Goal: Task Accomplishment & Management: Use online tool/utility

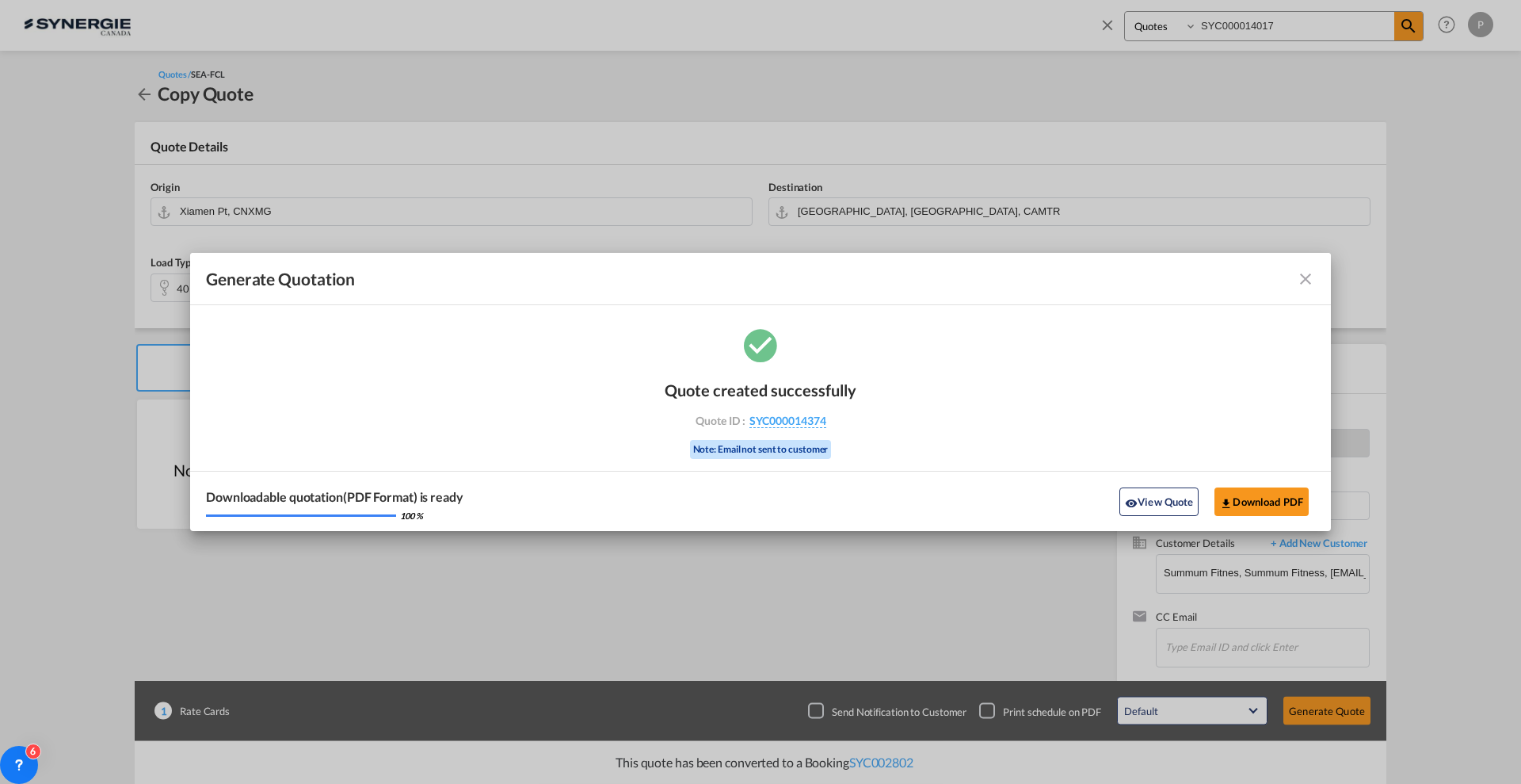
select select "Quotes"
click at [1307, 280] on md-icon "icon-close fg-AAA8AD cursor m-0" at bounding box center [1306, 278] width 19 height 19
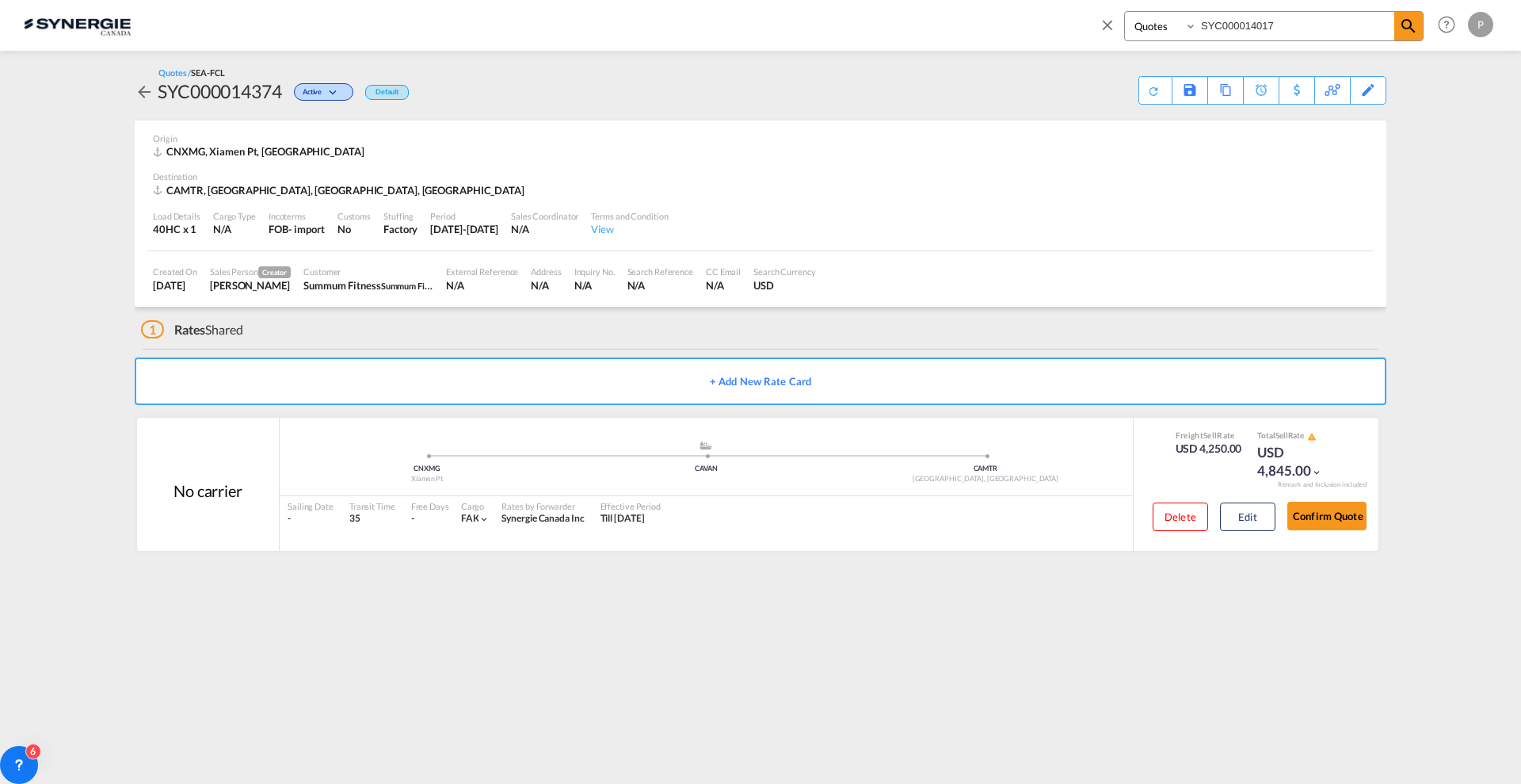
drag, startPoint x: 1272, startPoint y: 24, endPoint x: 1255, endPoint y: 22, distance: 17.1
click at [1255, 22] on input "SYC000014017" at bounding box center [1296, 26] width 197 height 27
type input "SYC000014351"
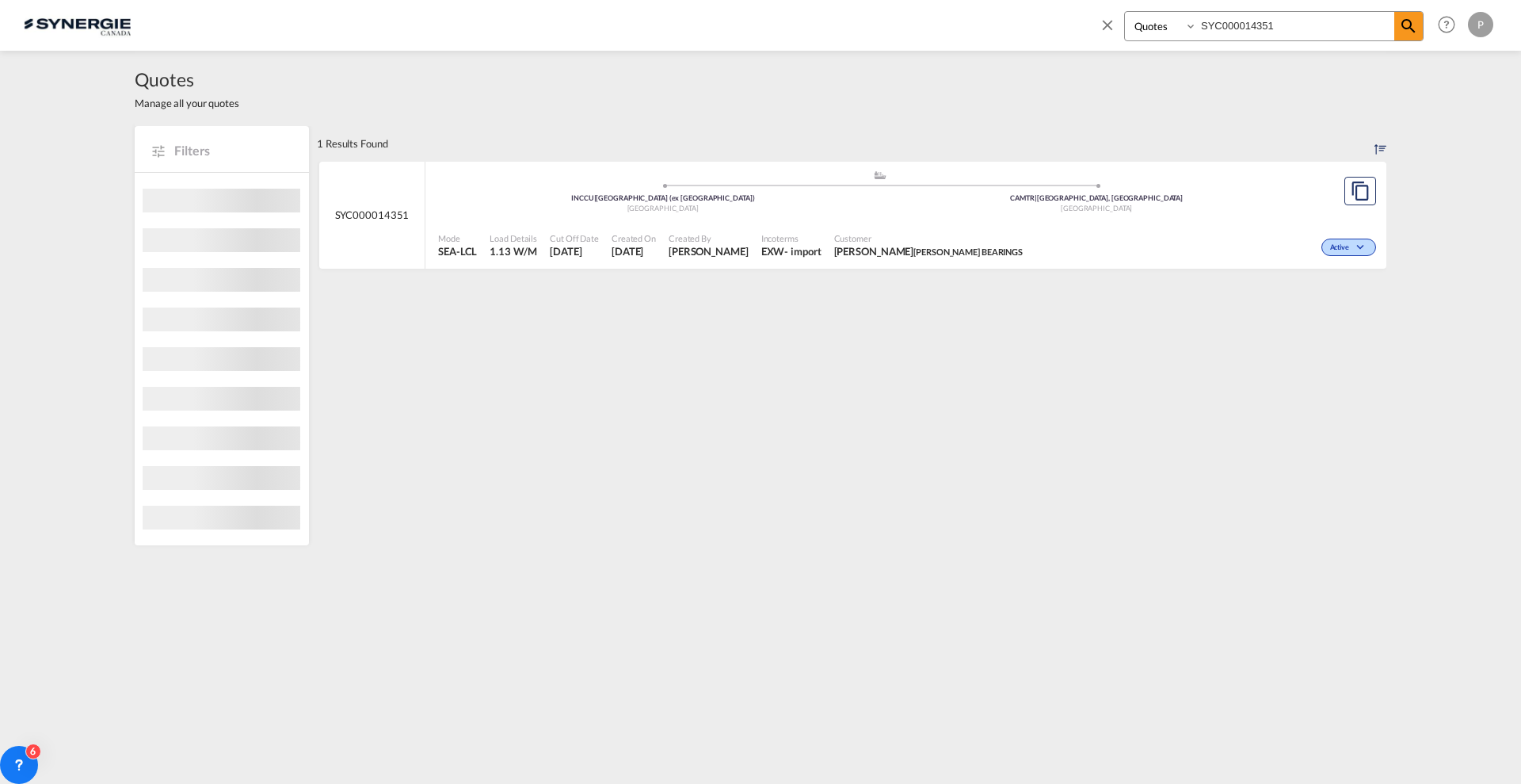
click at [997, 201] on div "CAMTR | [GEOGRAPHIC_DATA], [GEOGRAPHIC_DATA]" at bounding box center [1097, 198] width 434 height 10
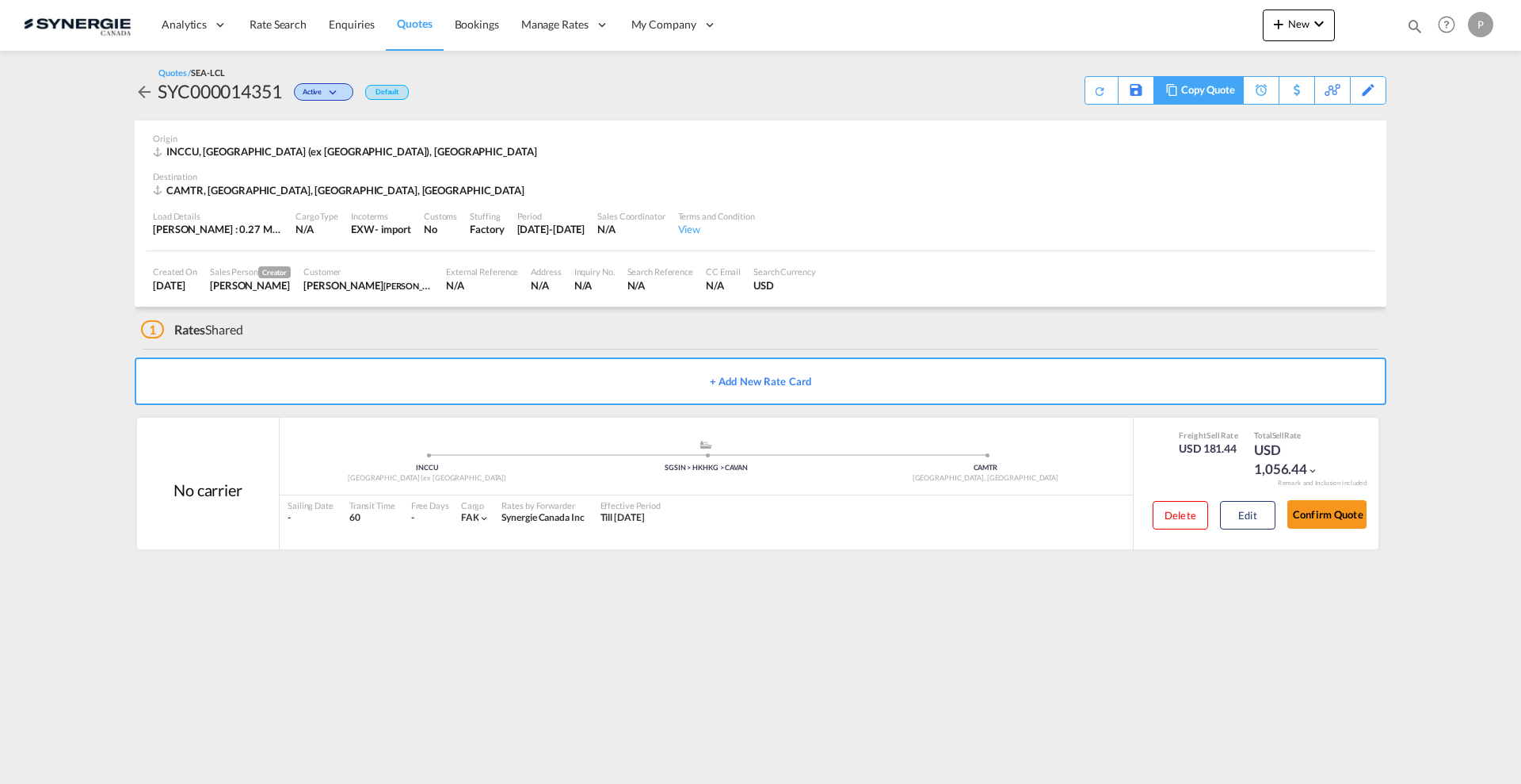
click at [1227, 93] on div "Copy Quote" at bounding box center [1208, 91] width 54 height 27
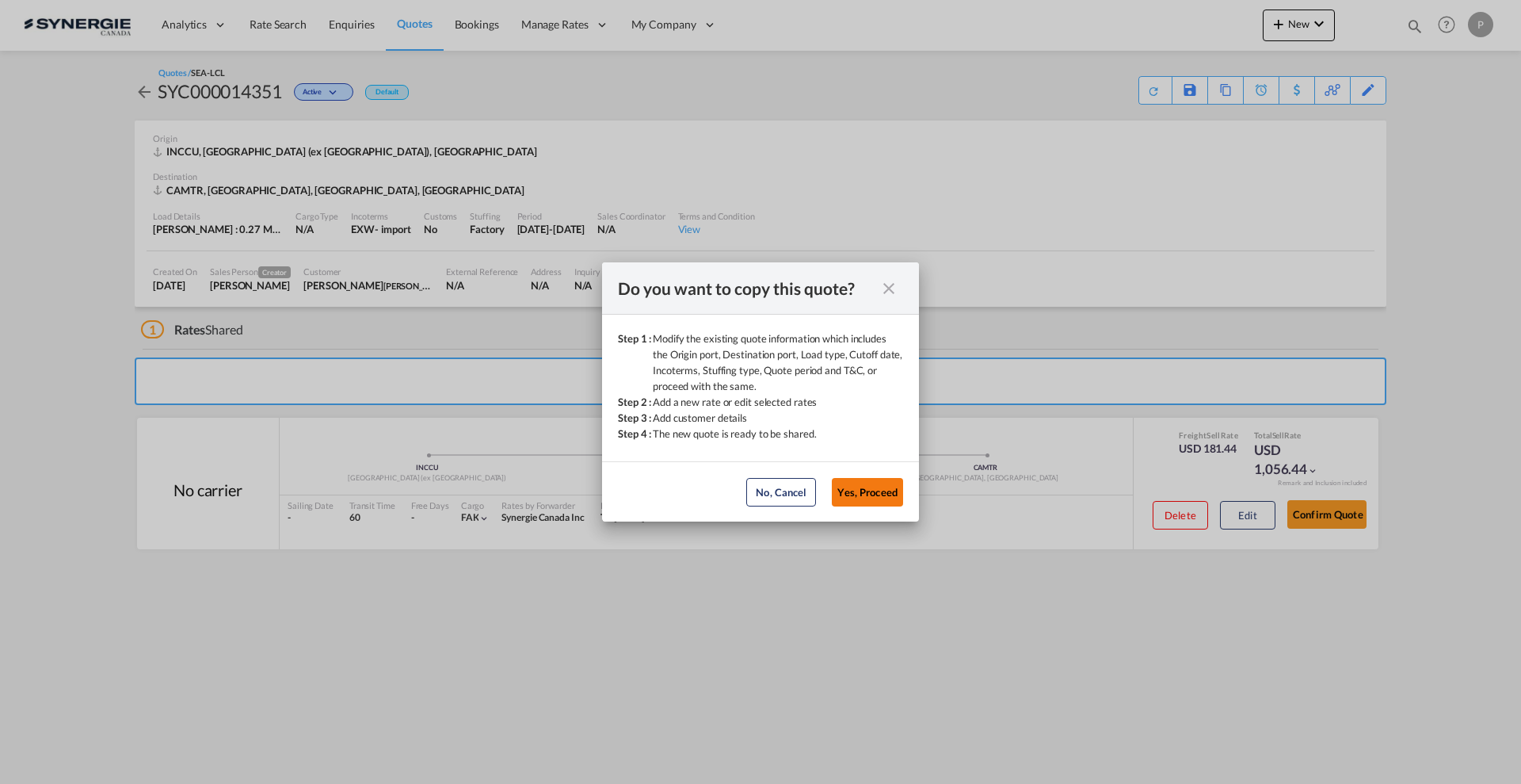
click at [870, 493] on button "Yes, Proceed" at bounding box center [867, 491] width 71 height 28
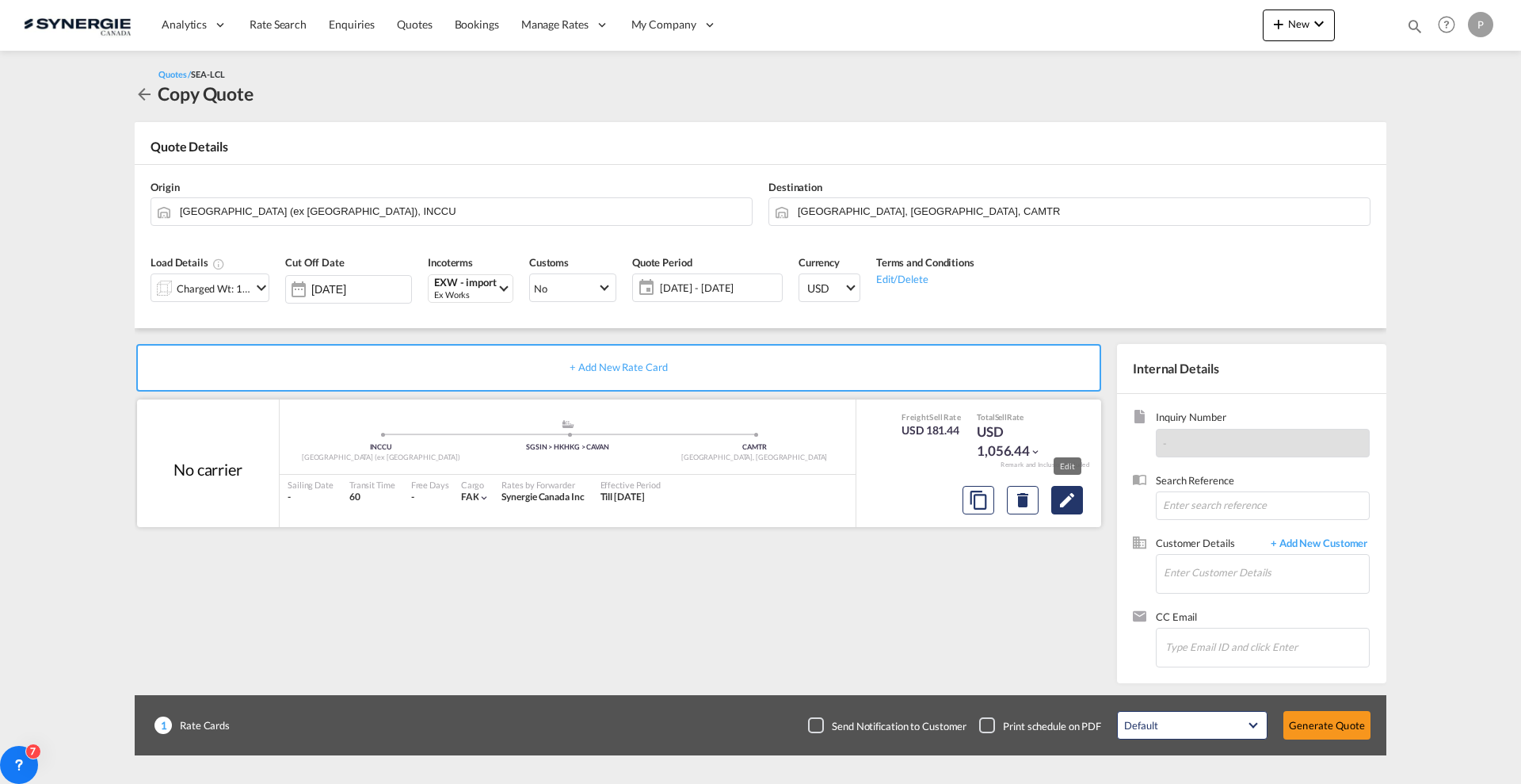
click at [1061, 494] on md-icon "Edit" at bounding box center [1067, 500] width 19 height 19
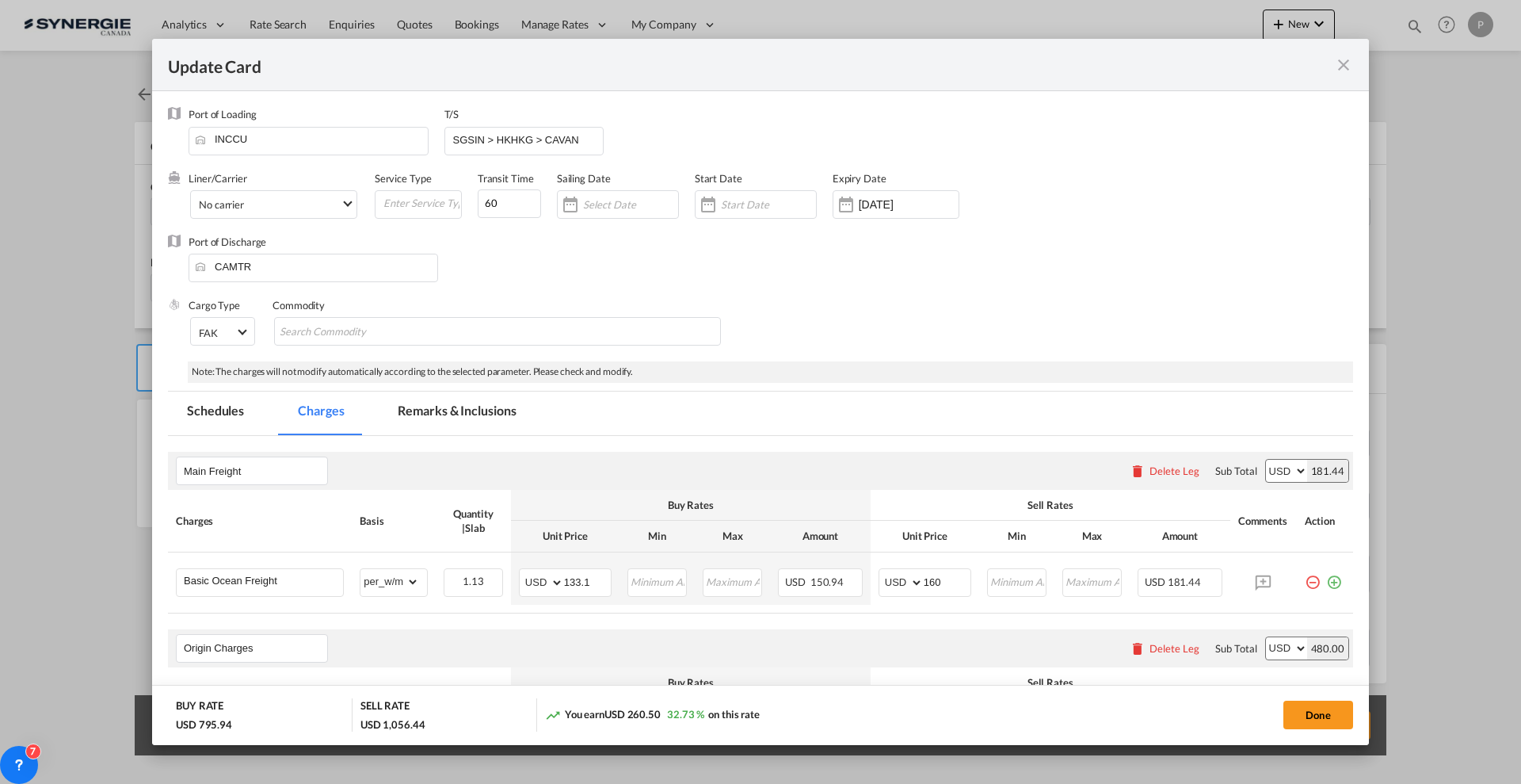
click at [1346, 67] on md-icon "icon-close fg-AAA8AD m-0 pointer" at bounding box center [1343, 65] width 19 height 19
